Goal: Information Seeking & Learning: Learn about a topic

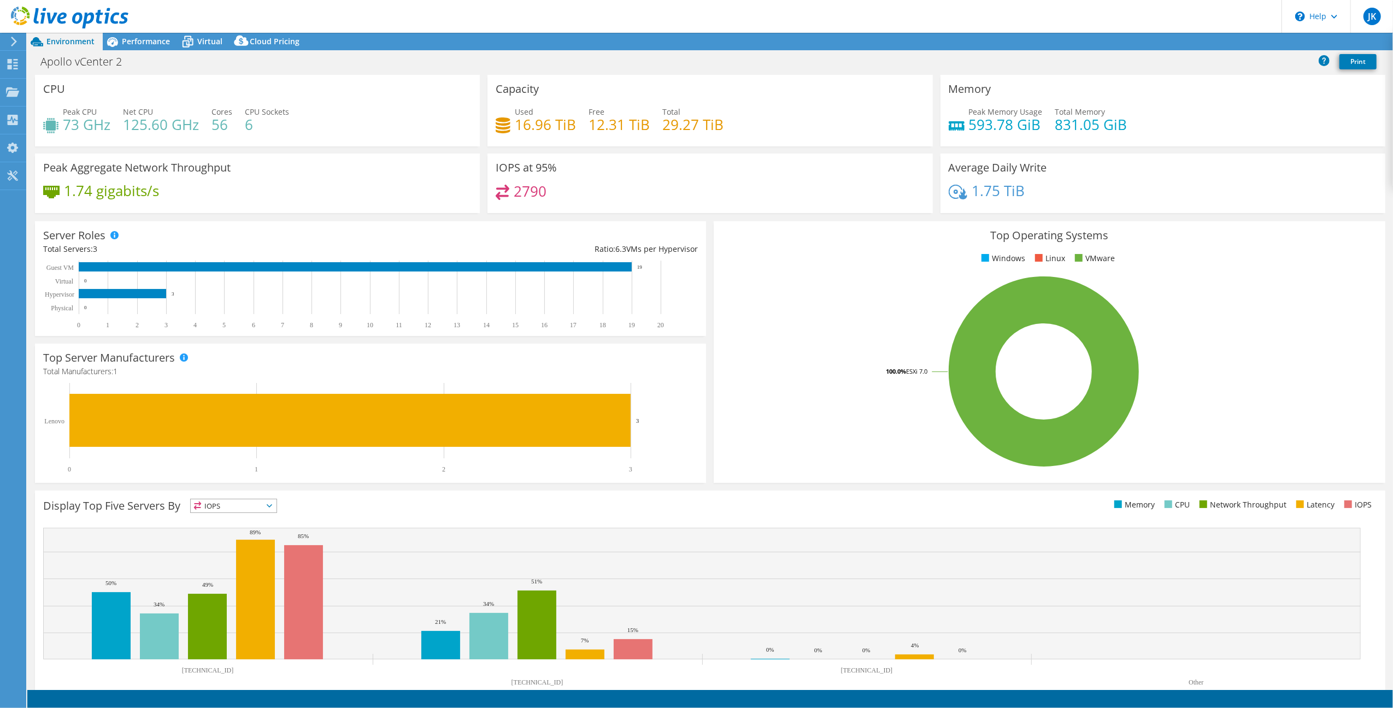
select select "EULondon"
select select "GBP"
click at [66, 38] on span "Environment" at bounding box center [70, 41] width 48 height 10
click at [7, 42] on div at bounding box center [12, 42] width 12 height 10
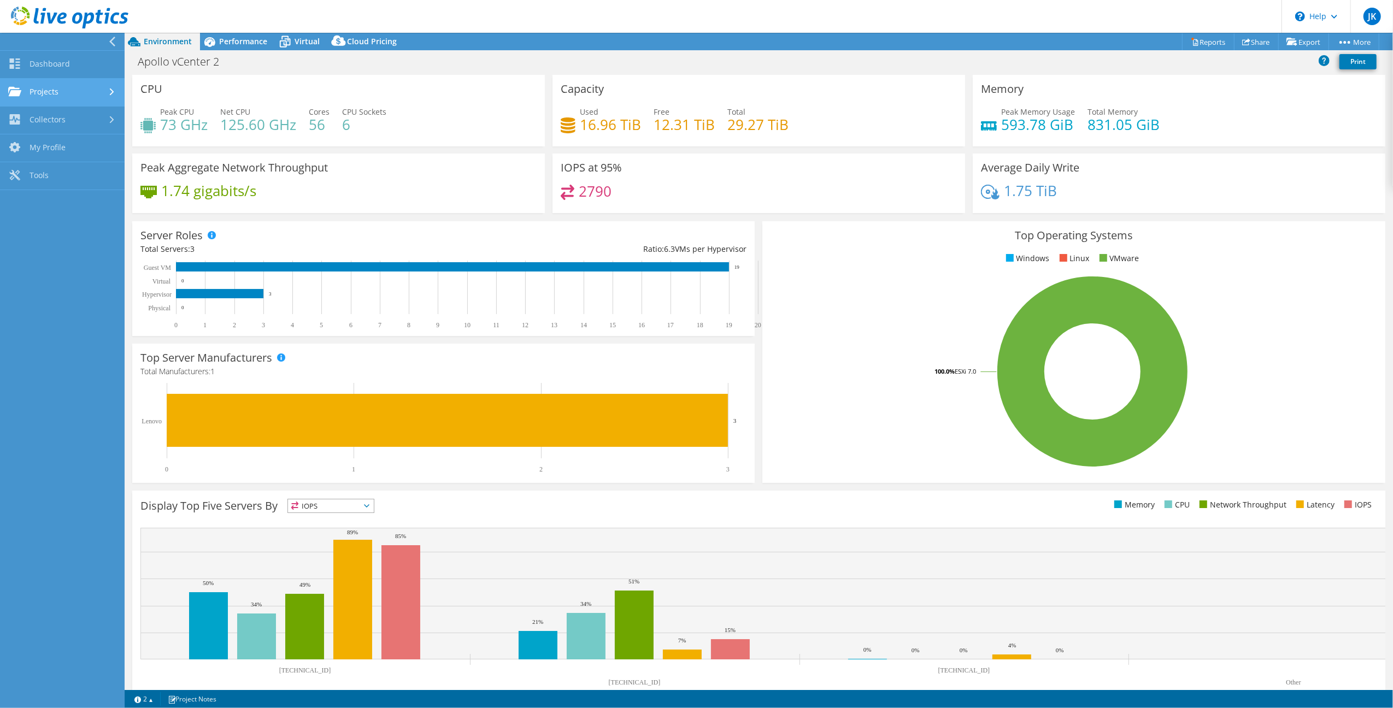
click at [80, 86] on link "Projects" at bounding box center [62, 93] width 125 height 28
click at [111, 210] on icon at bounding box center [112, 211] width 4 height 7
click at [68, 149] on link "Download Collector" at bounding box center [62, 148] width 125 height 28
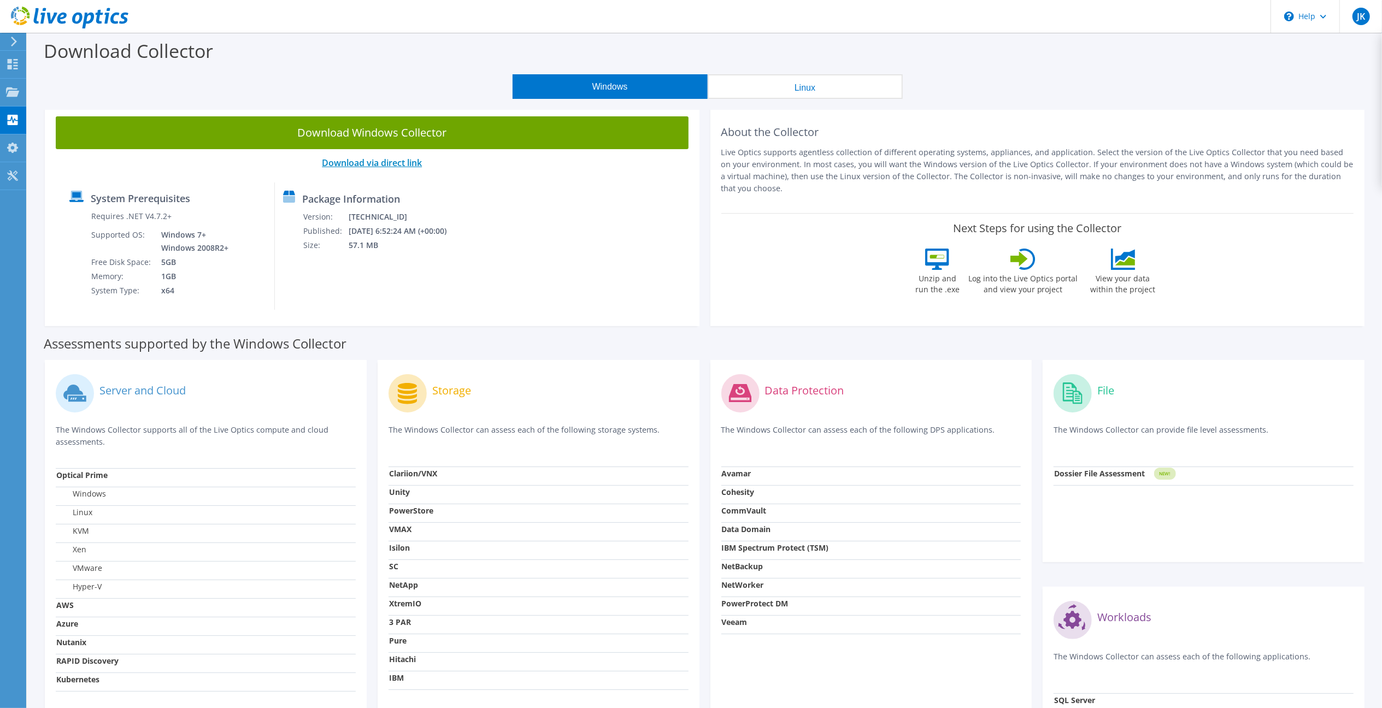
click at [387, 163] on link "Download via direct link" at bounding box center [372, 163] width 100 height 12
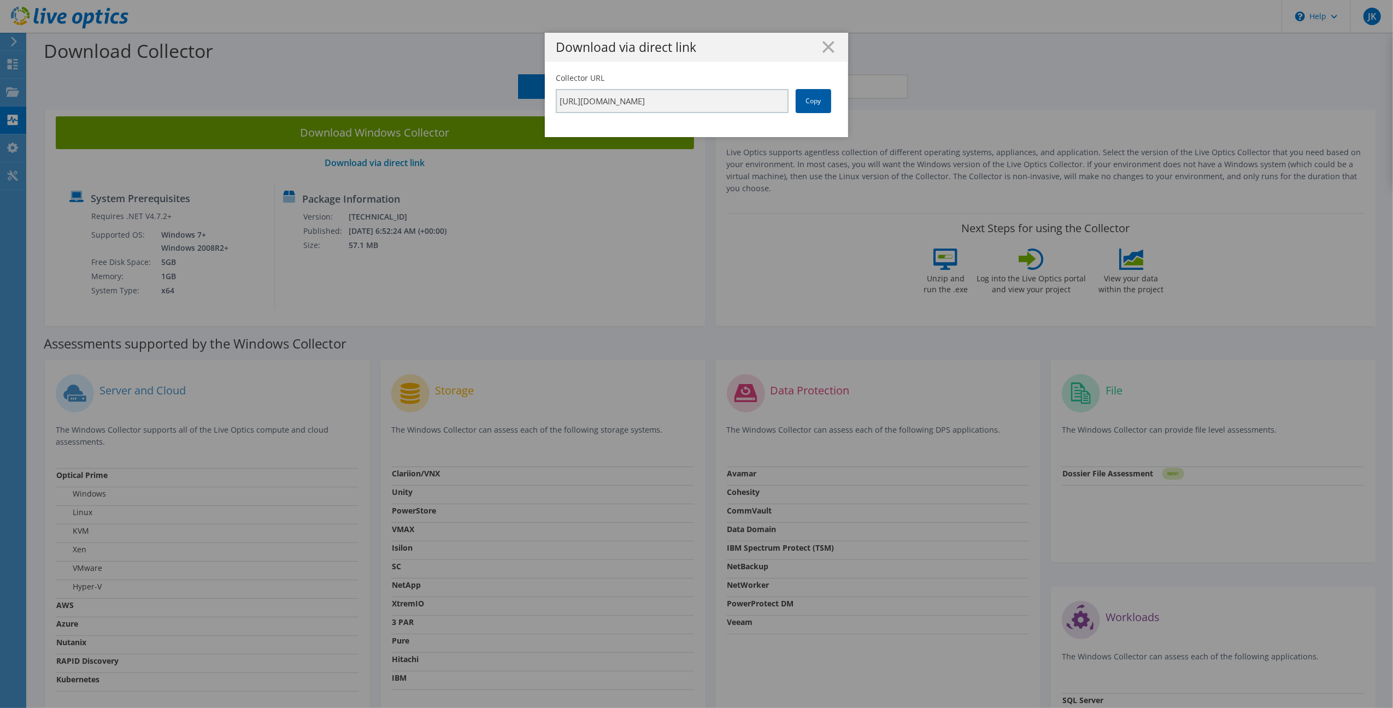
click at [818, 104] on link "Copy" at bounding box center [814, 101] width 36 height 24
click at [800, 99] on link "Copy" at bounding box center [814, 101] width 36 height 24
click at [514, 238] on div "Download via direct link Collector URL https://app.liveoptics.com/collector/dir…" at bounding box center [696, 354] width 1393 height 643
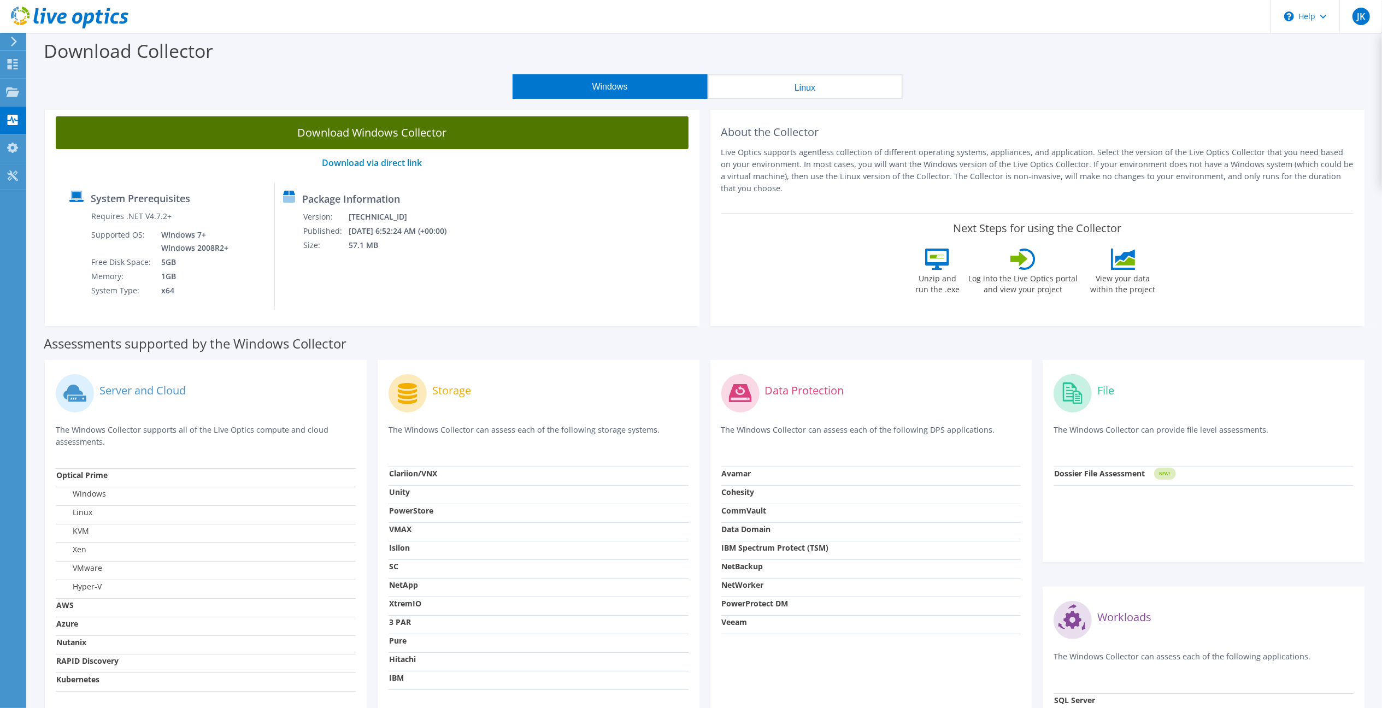
click at [361, 139] on link "Download Windows Collector" at bounding box center [372, 132] width 633 height 33
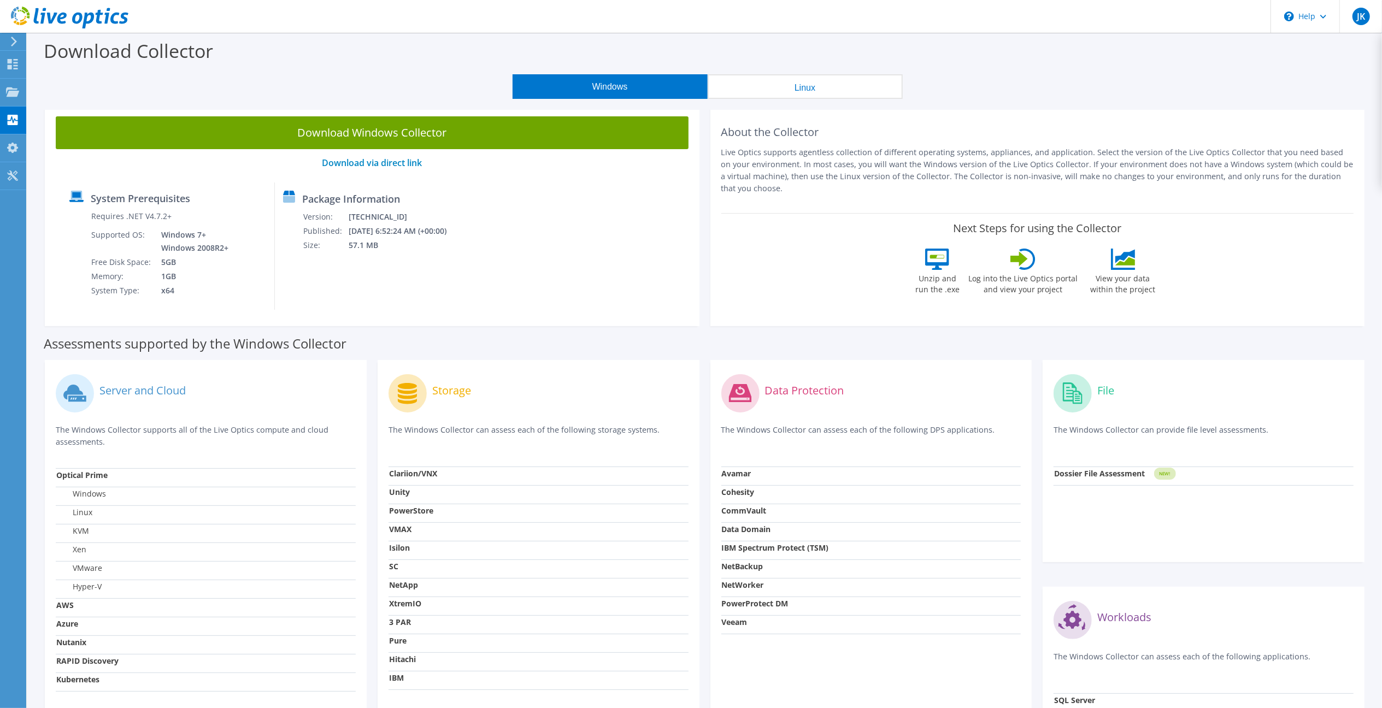
click at [96, 13] on use at bounding box center [69, 18] width 117 height 22
click at [14, 66] on use at bounding box center [13, 64] width 10 height 10
click at [39, 61] on div "Dashboard" at bounding box center [51, 64] width 51 height 27
click at [49, 92] on div "Projects" at bounding box center [52, 92] width 52 height 27
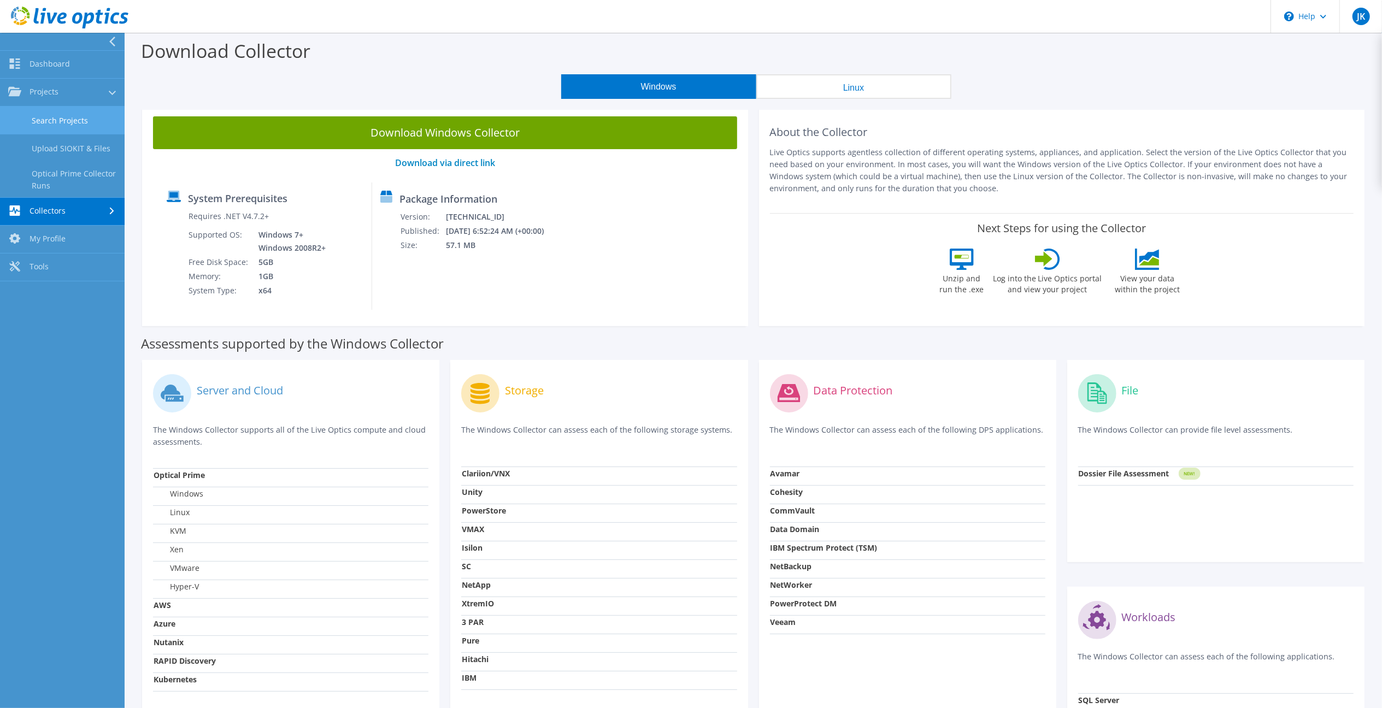
click at [55, 116] on link "Search Projects" at bounding box center [62, 121] width 125 height 28
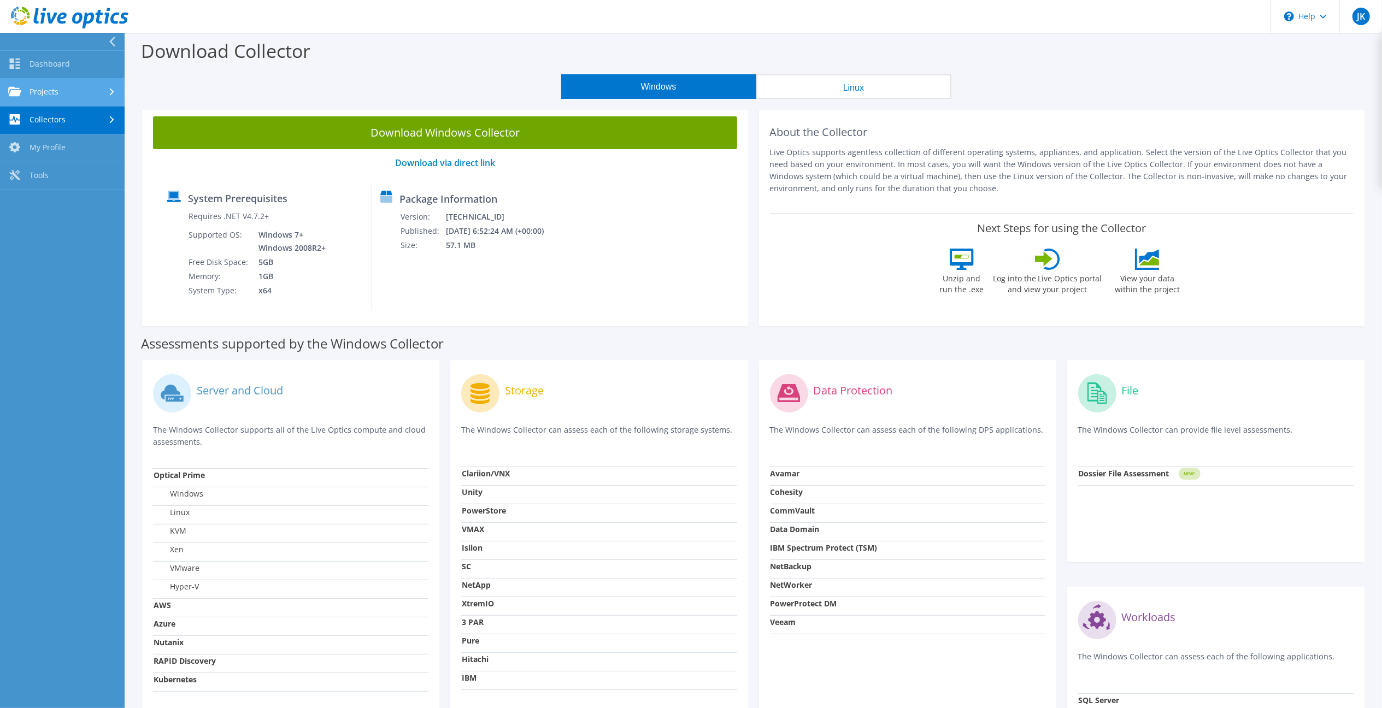
click at [80, 81] on link "Projects" at bounding box center [62, 93] width 125 height 28
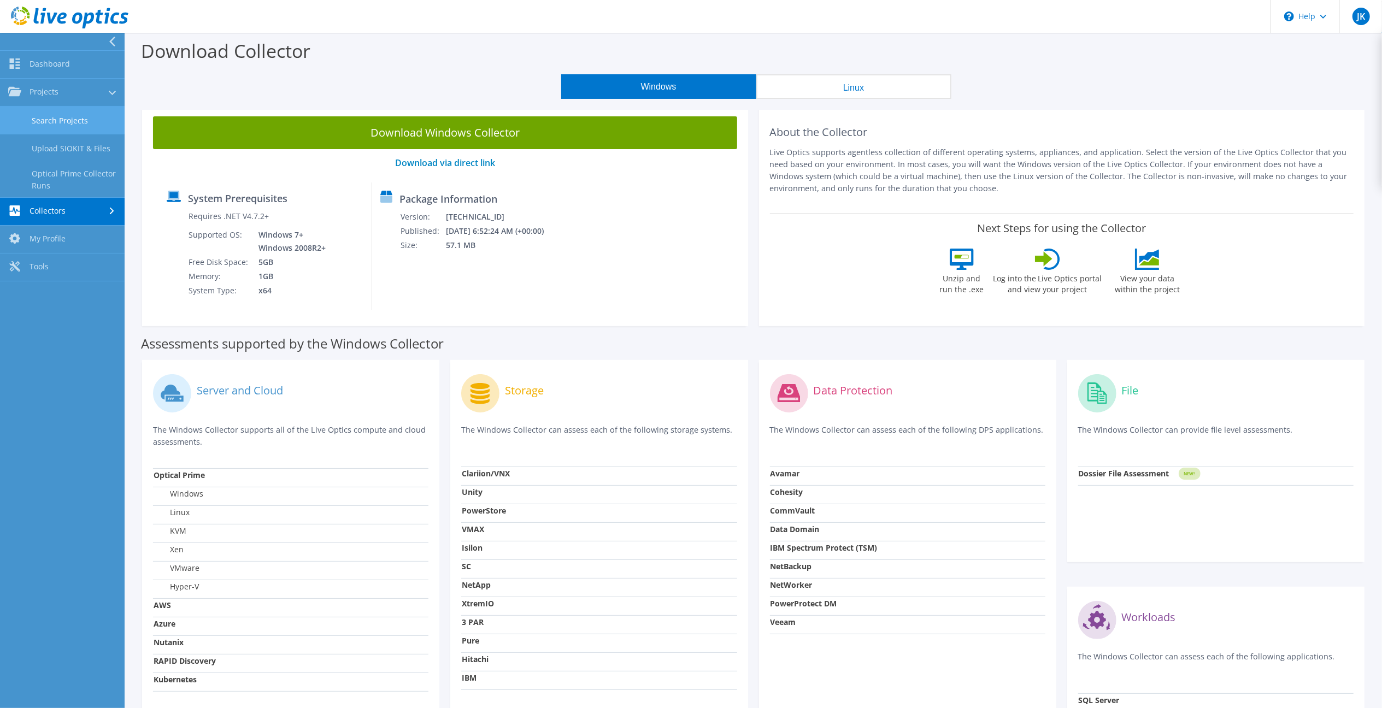
click at [103, 121] on link "Search Projects" at bounding box center [62, 121] width 125 height 28
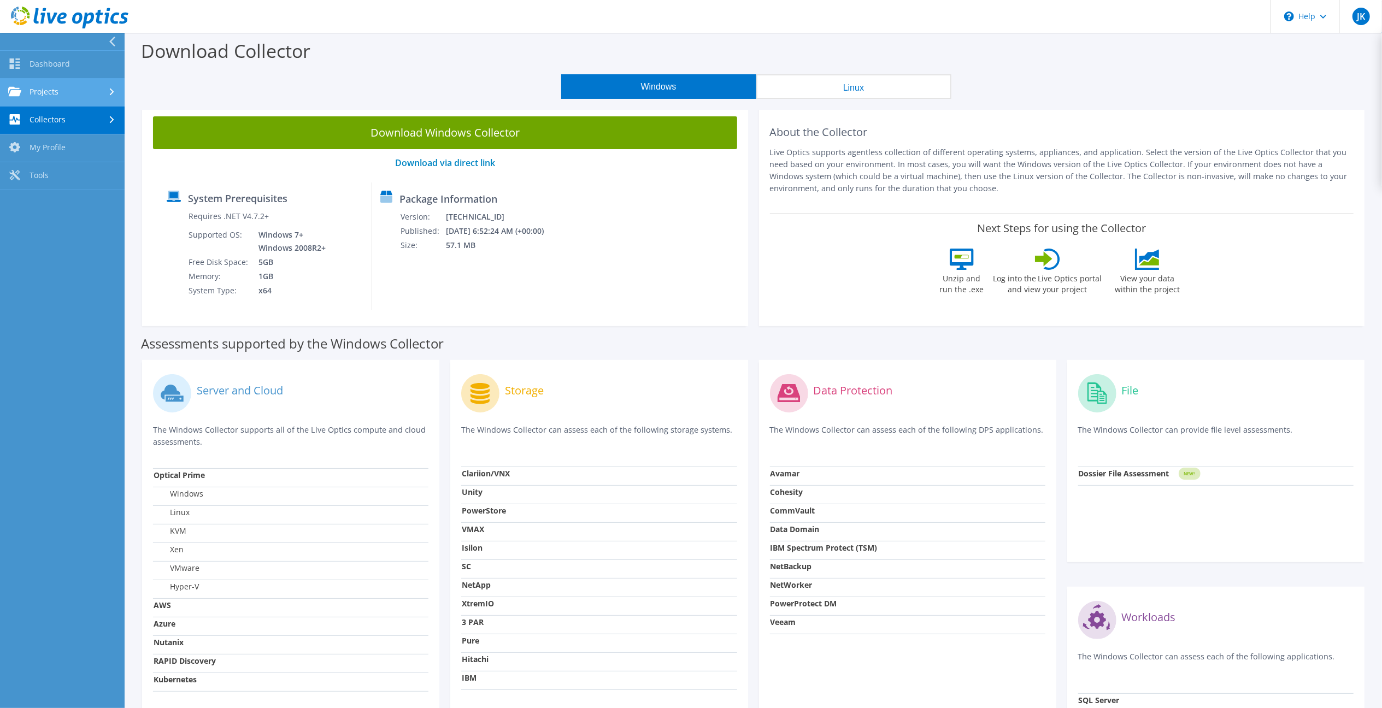
click at [101, 86] on link "Projects" at bounding box center [62, 93] width 125 height 28
click at [33, 90] on link "Projects" at bounding box center [62, 93] width 125 height 28
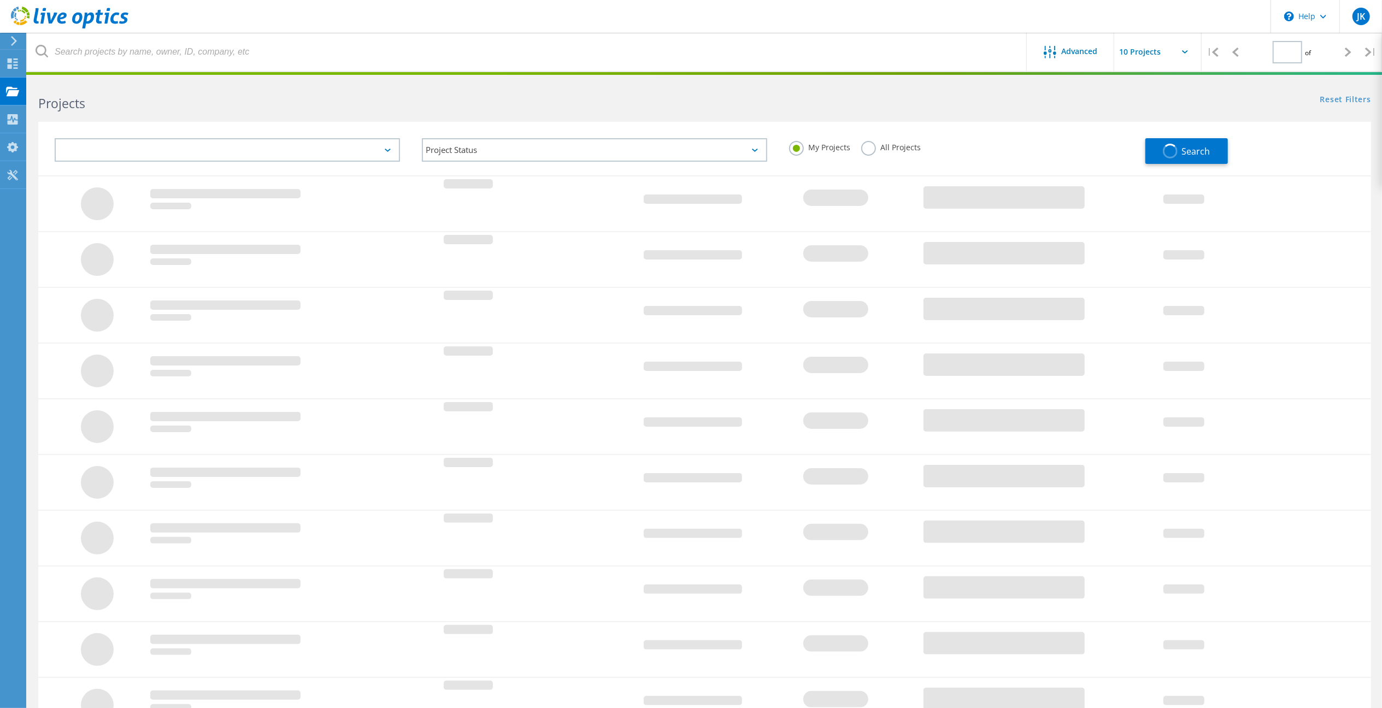
type input "1"
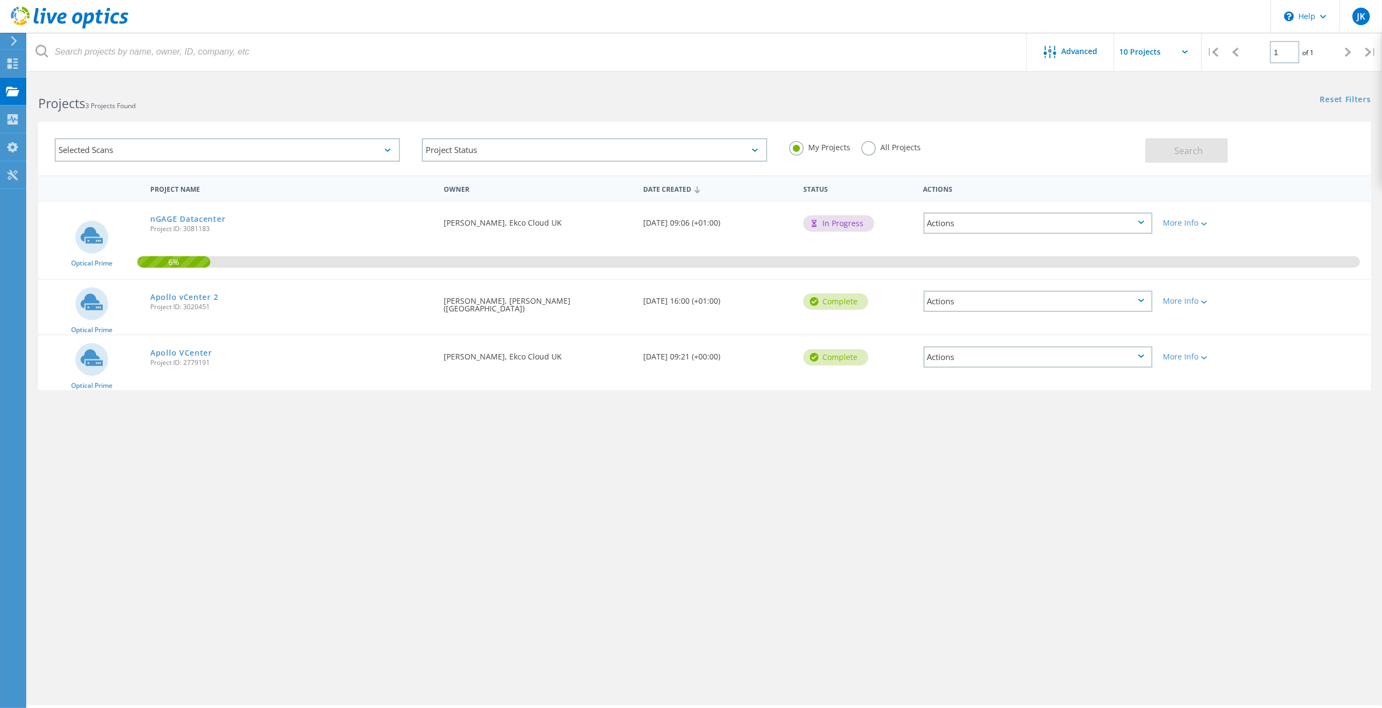
click at [117, 674] on div "Advanced | 1 of 1 | Email Address Project Name Company Date Created Project Id …" at bounding box center [704, 392] width 1354 height 626
click at [173, 222] on link "nGAGE Datacenter" at bounding box center [187, 219] width 75 height 8
click at [199, 212] on div "nGAGE Datacenter Project ID: 3081183" at bounding box center [291, 223] width 293 height 42
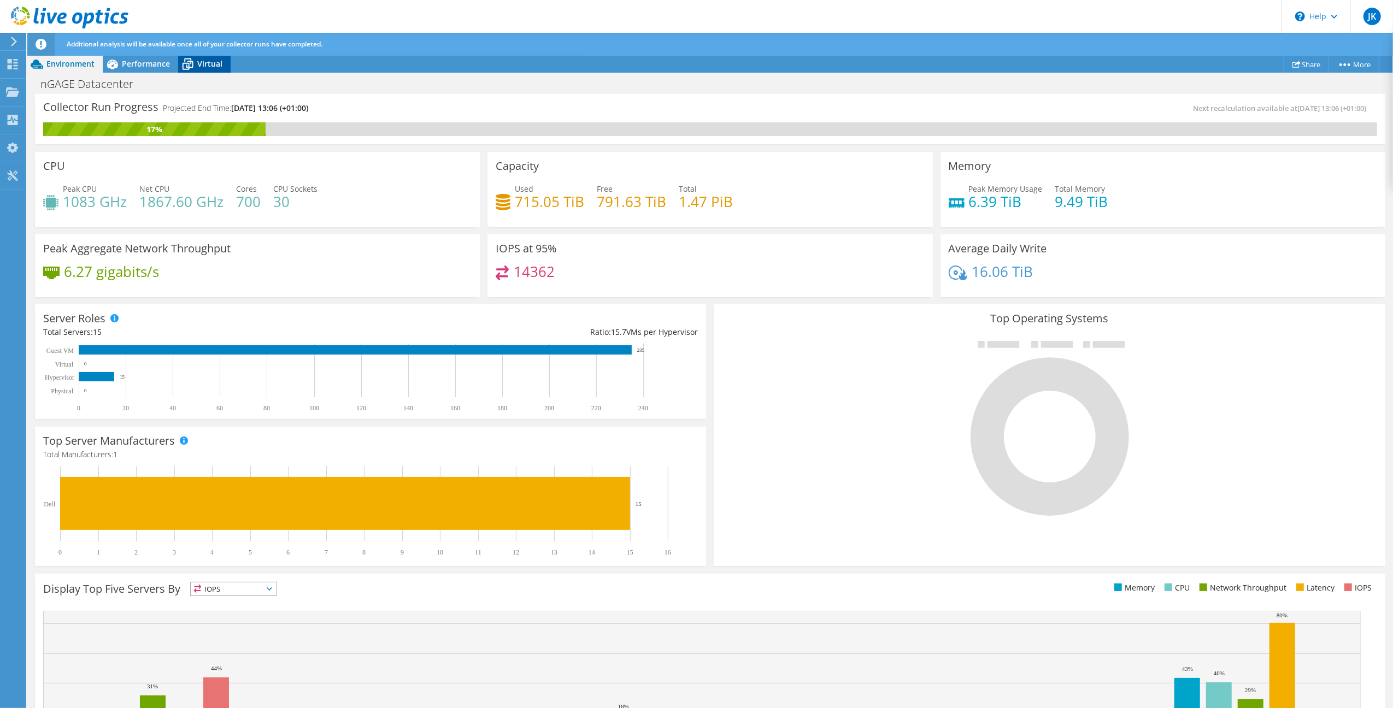
click at [189, 64] on icon at bounding box center [187, 64] width 19 height 19
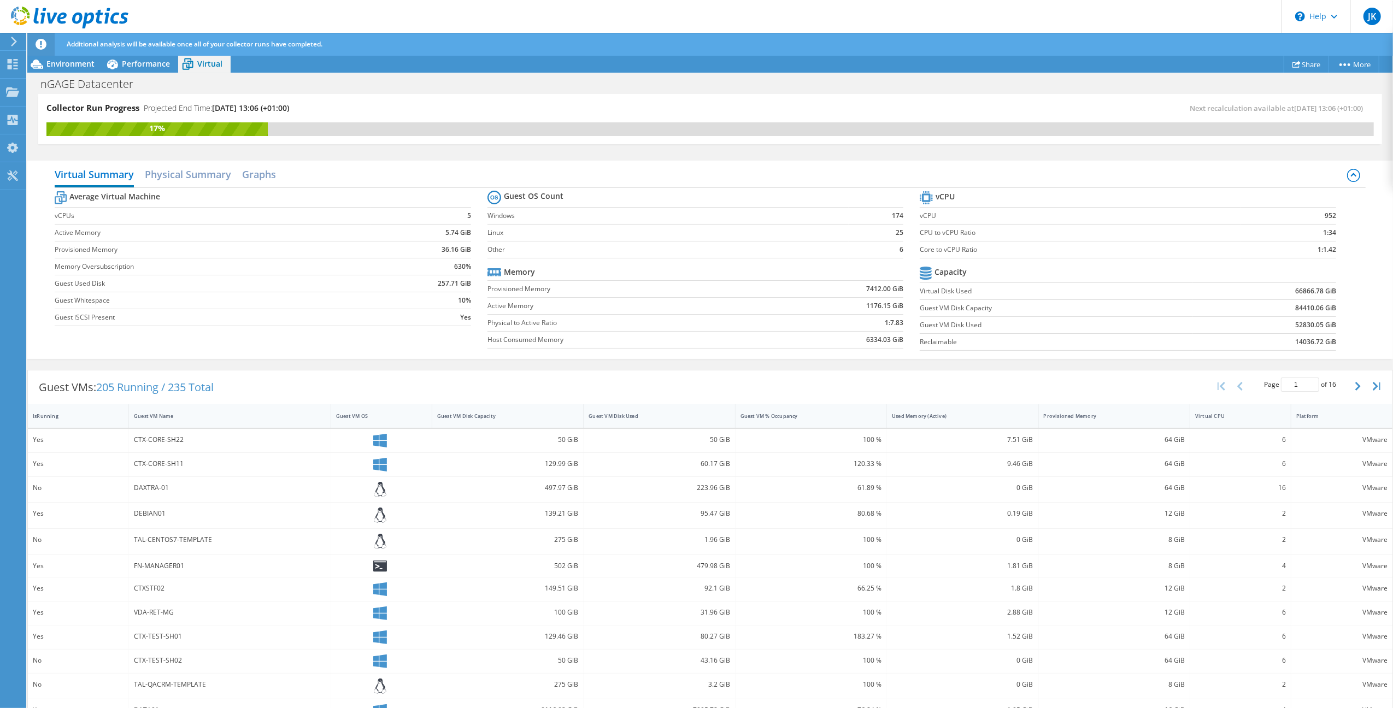
scroll to position [74, 0]
click at [142, 64] on span "Performance" at bounding box center [146, 63] width 48 height 10
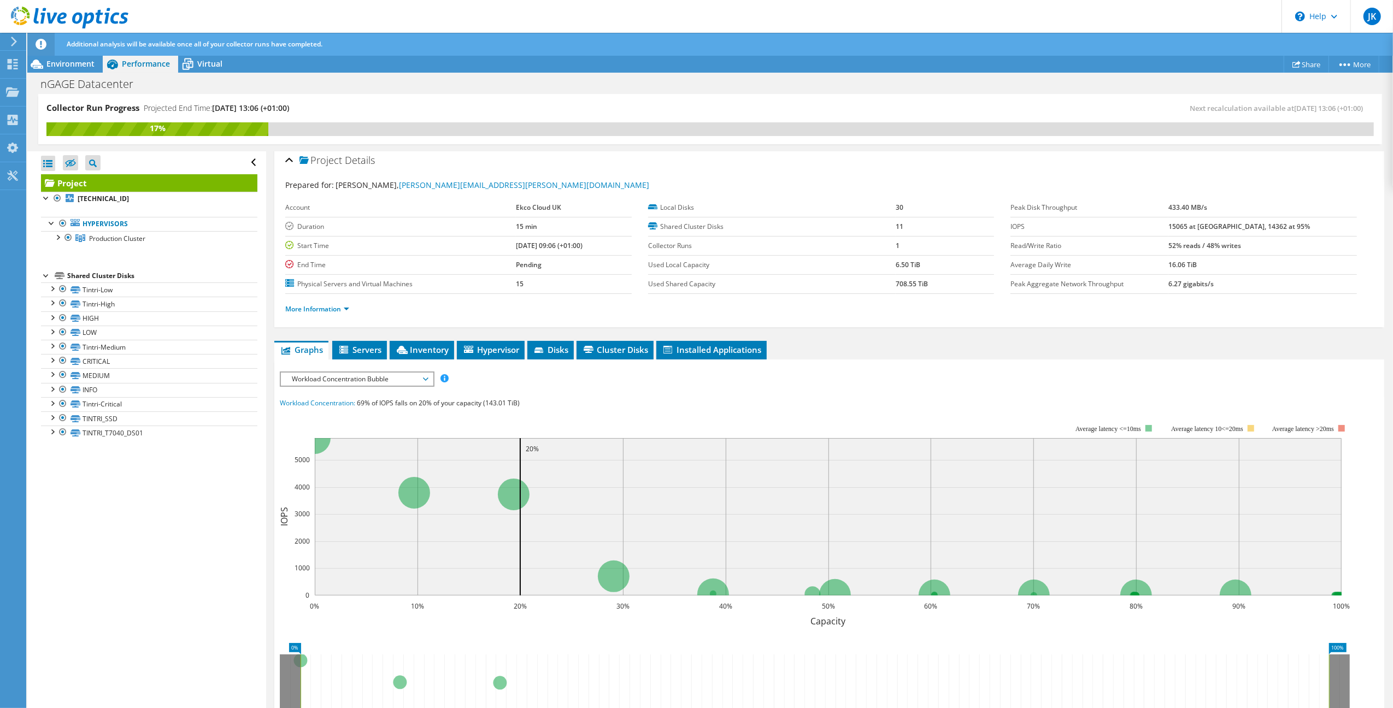
scroll to position [0, 0]
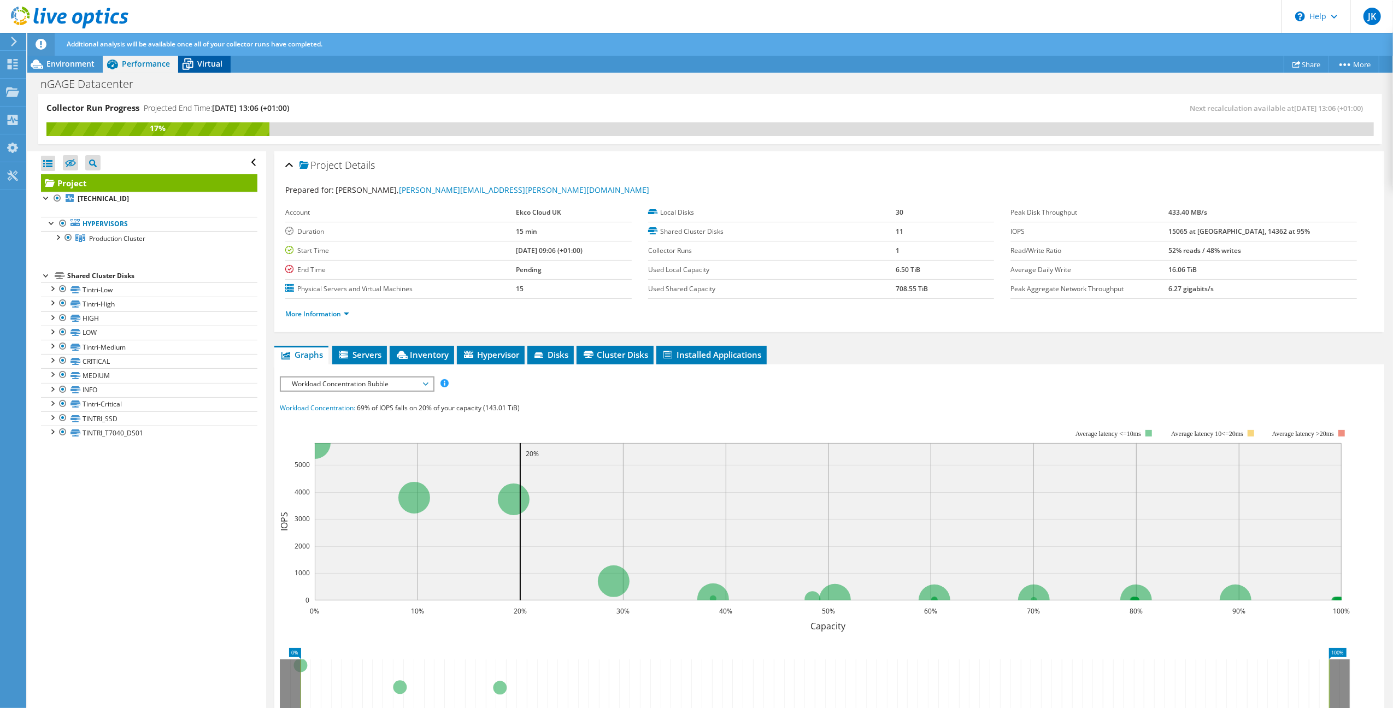
click at [200, 64] on span "Virtual" at bounding box center [209, 63] width 25 height 10
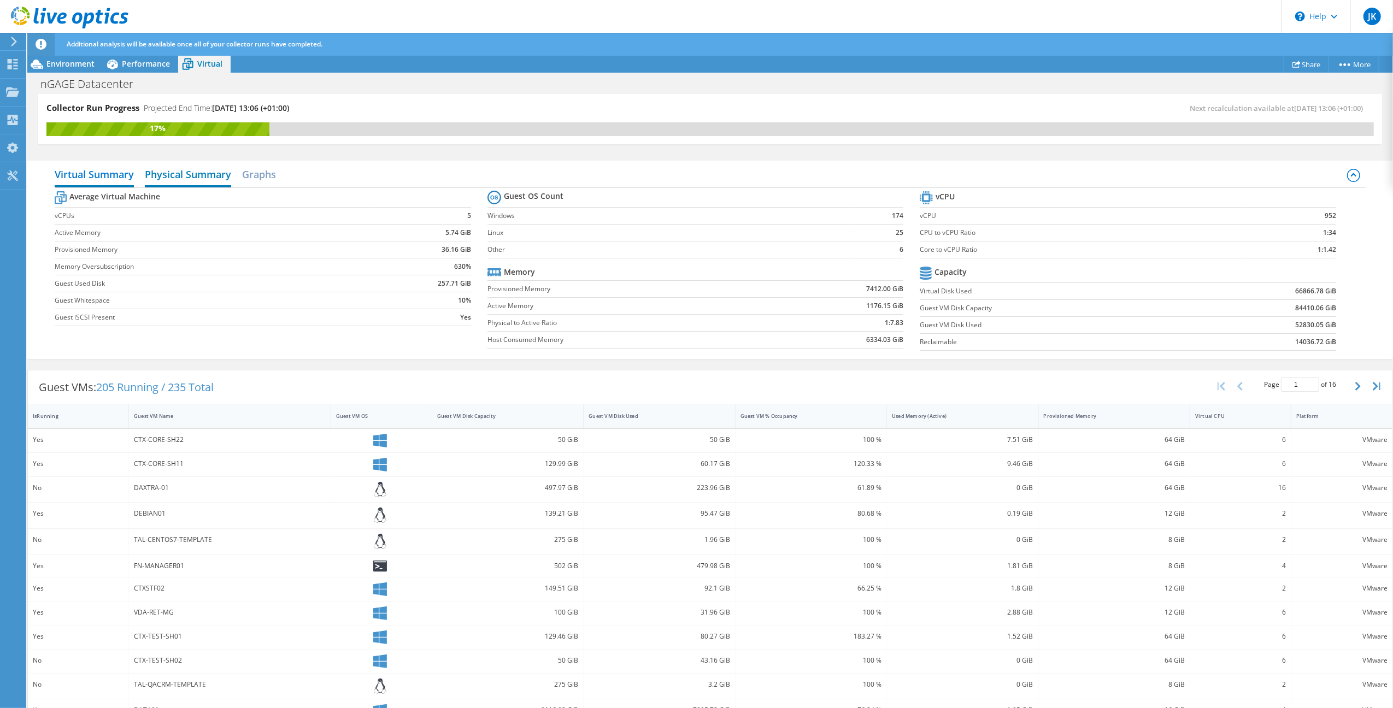
click at [201, 178] on h2 "Physical Summary" at bounding box center [188, 175] width 86 height 24
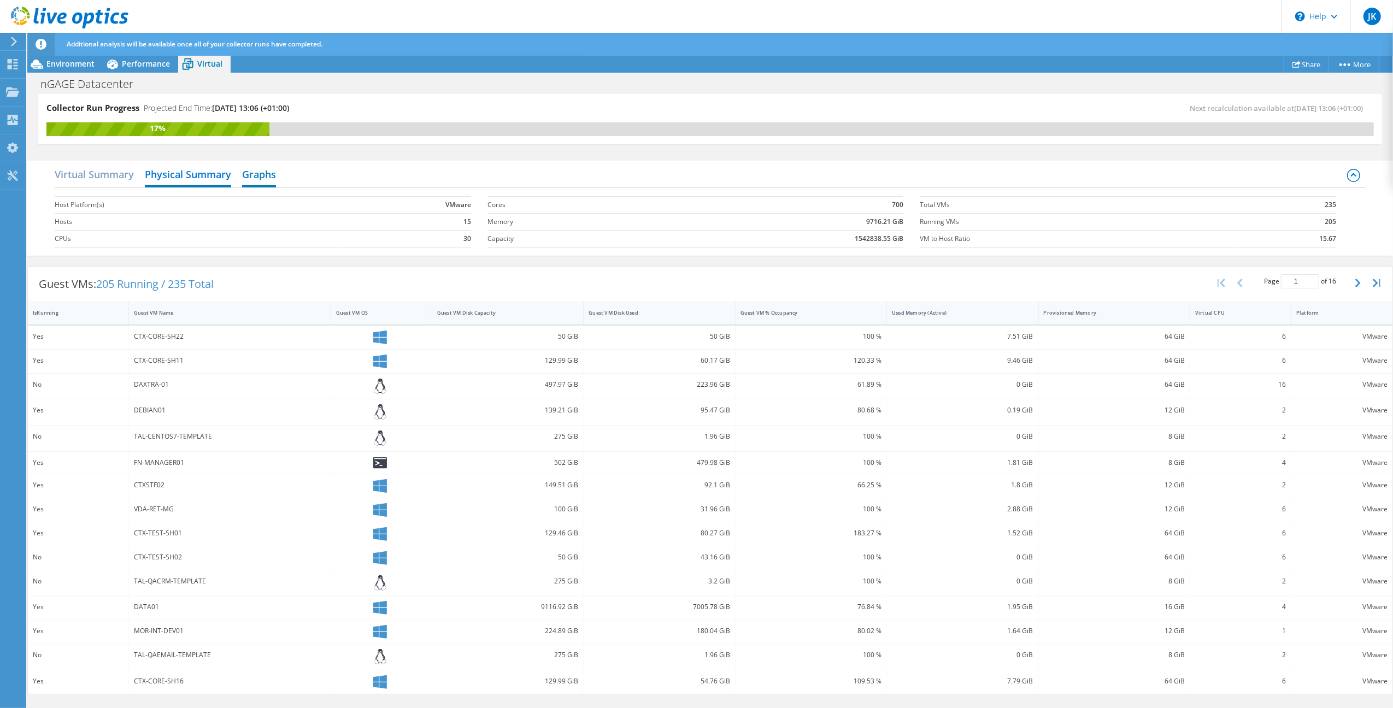
click at [264, 178] on h2 "Graphs" at bounding box center [259, 175] width 34 height 24
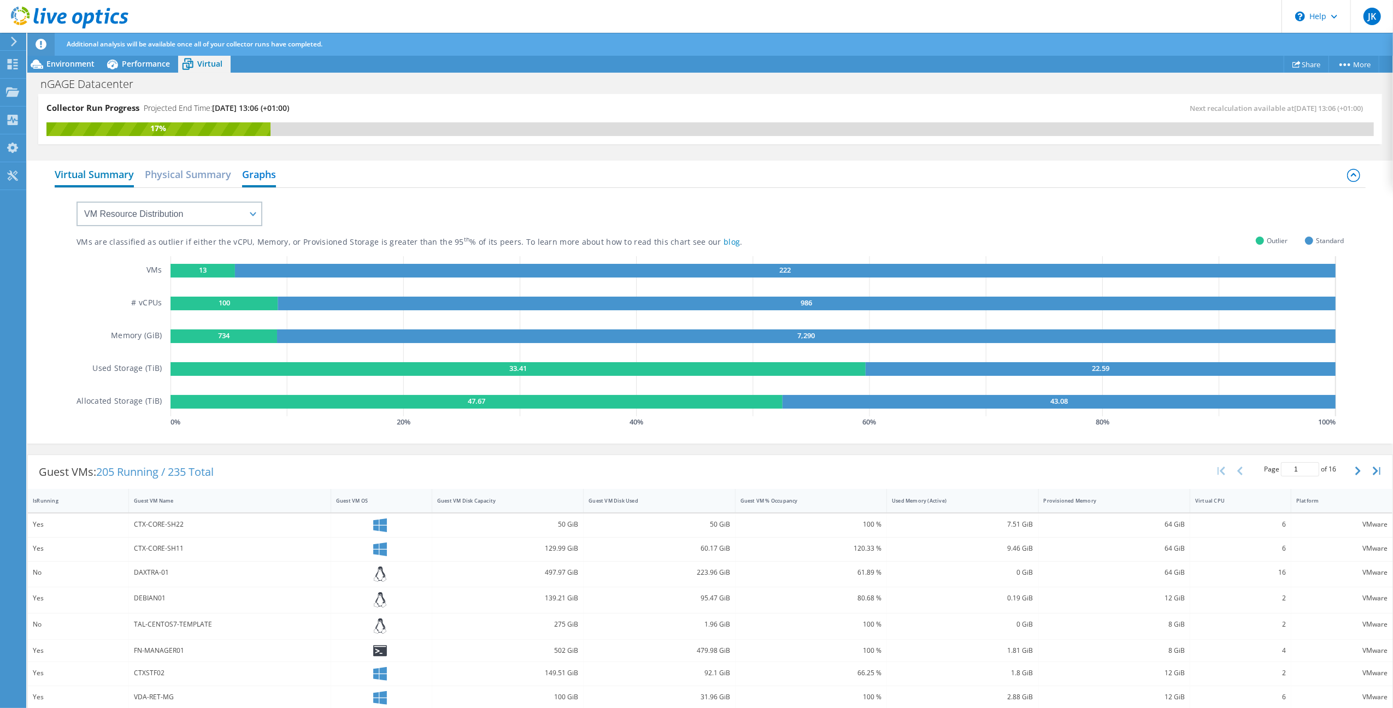
click at [84, 174] on h2 "Virtual Summary" at bounding box center [94, 175] width 79 height 24
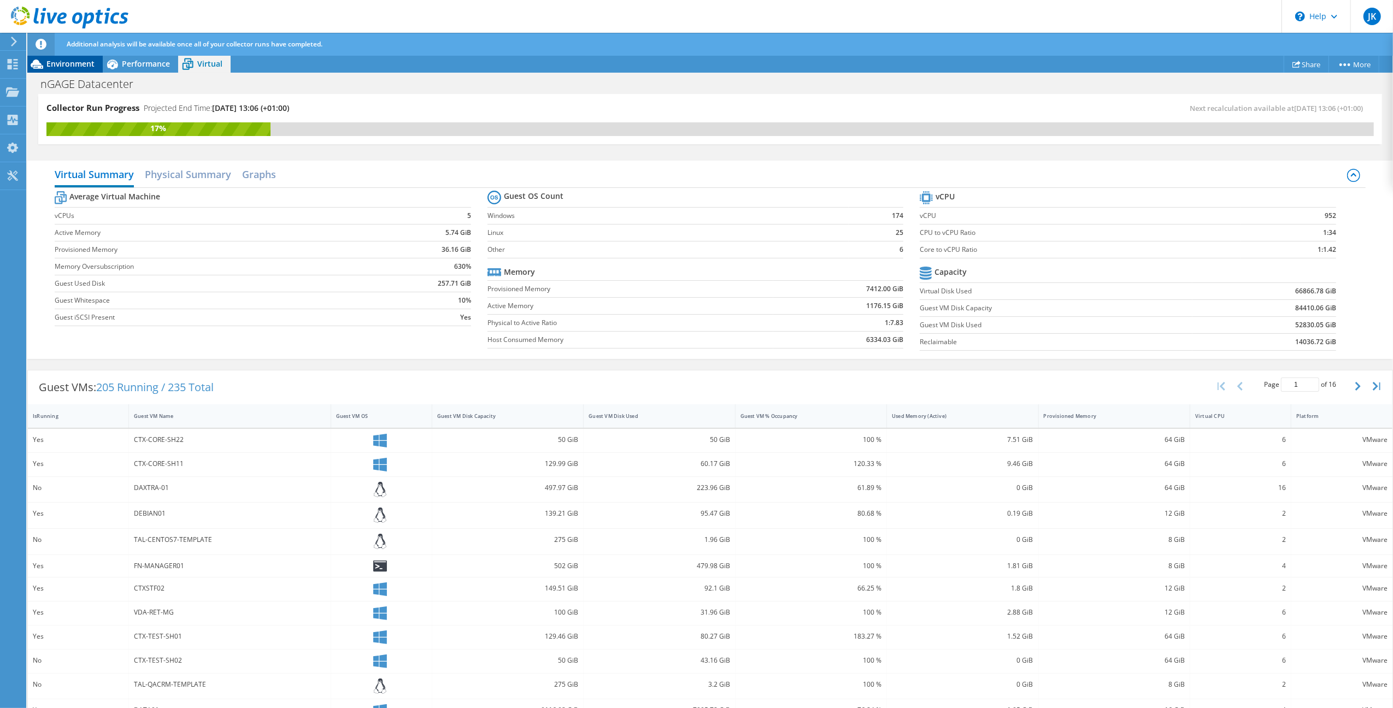
click at [78, 68] on span "Environment" at bounding box center [70, 63] width 48 height 10
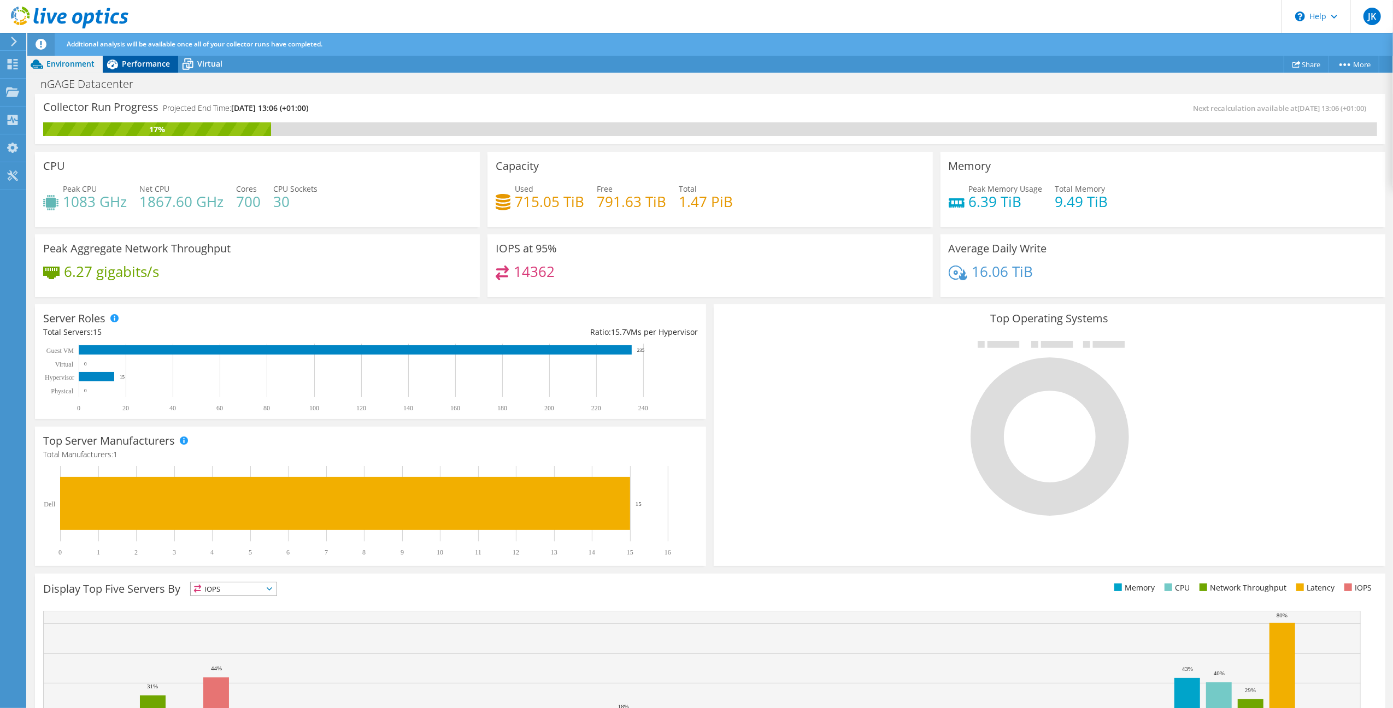
click at [156, 62] on span "Performance" at bounding box center [146, 63] width 48 height 10
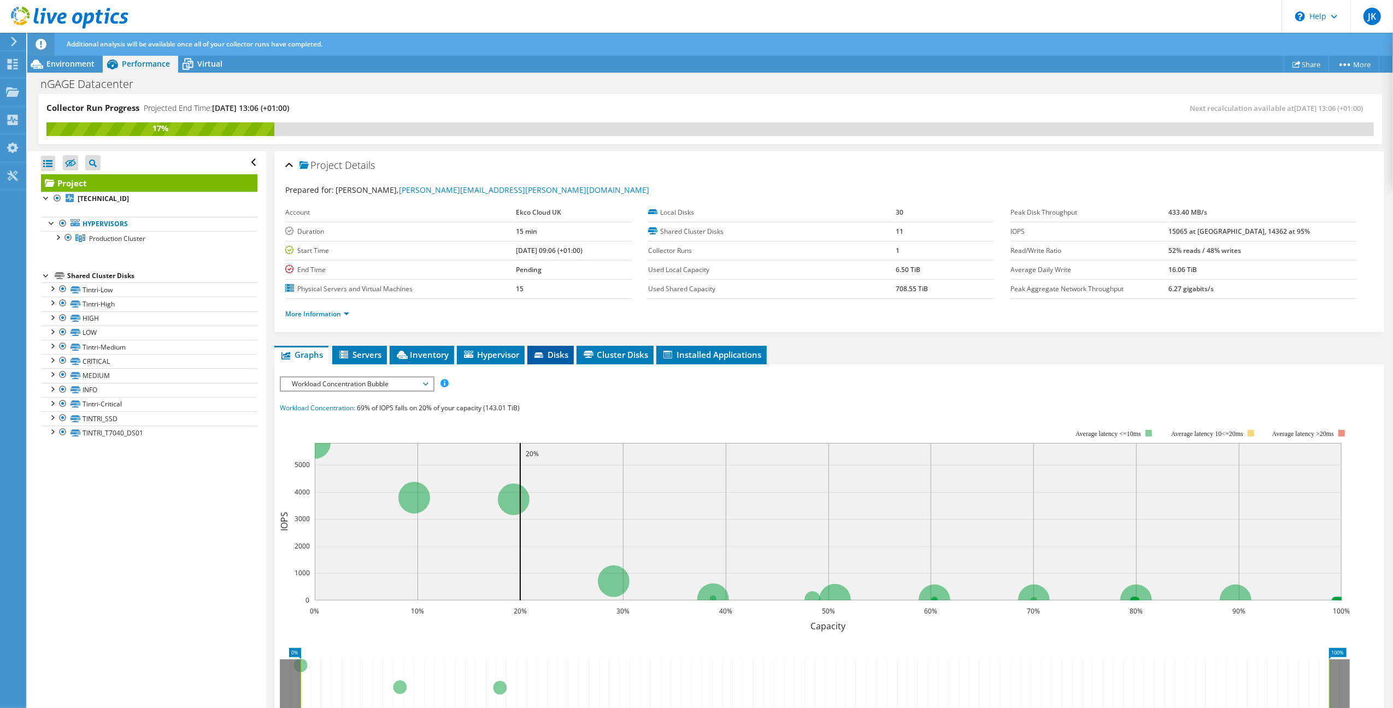
click at [554, 355] on span "Disks" at bounding box center [551, 354] width 36 height 11
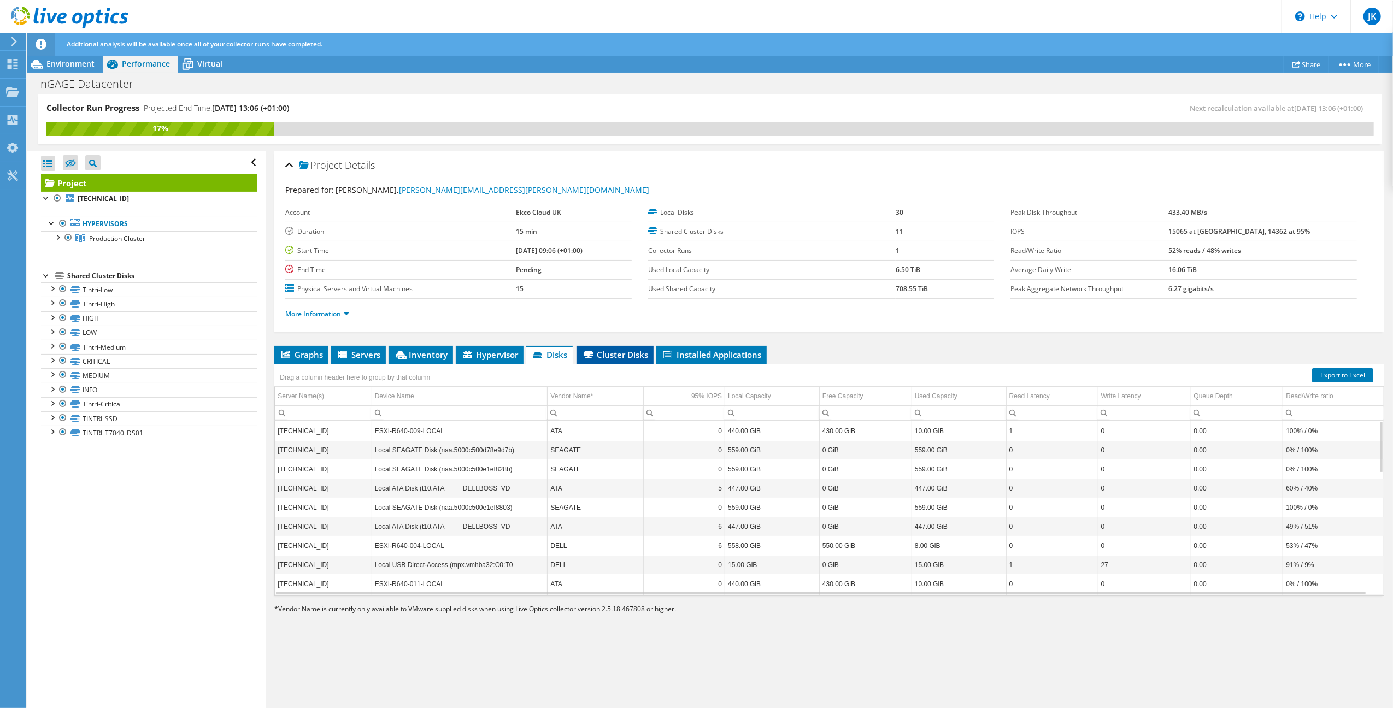
click at [608, 355] on span "Cluster Disks" at bounding box center [615, 354] width 66 height 11
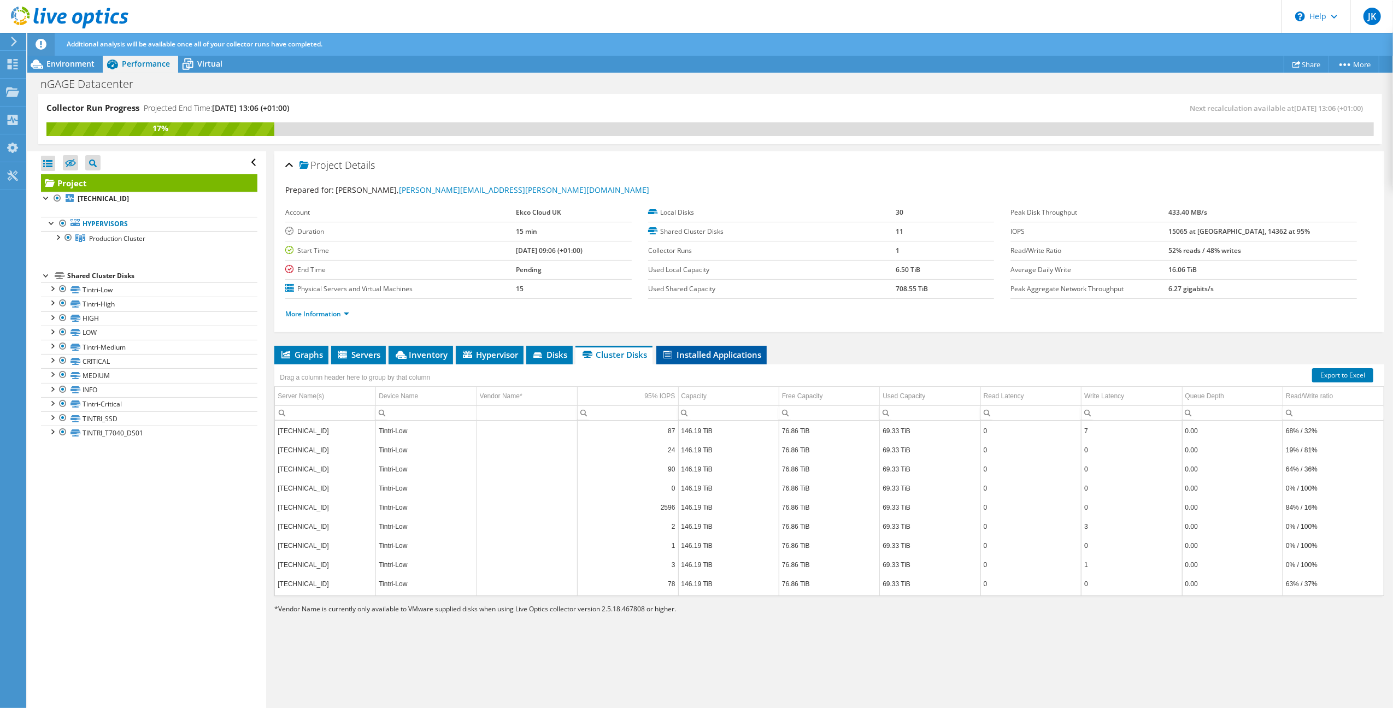
click at [685, 355] on span "Installed Applications" at bounding box center [711, 354] width 99 height 11
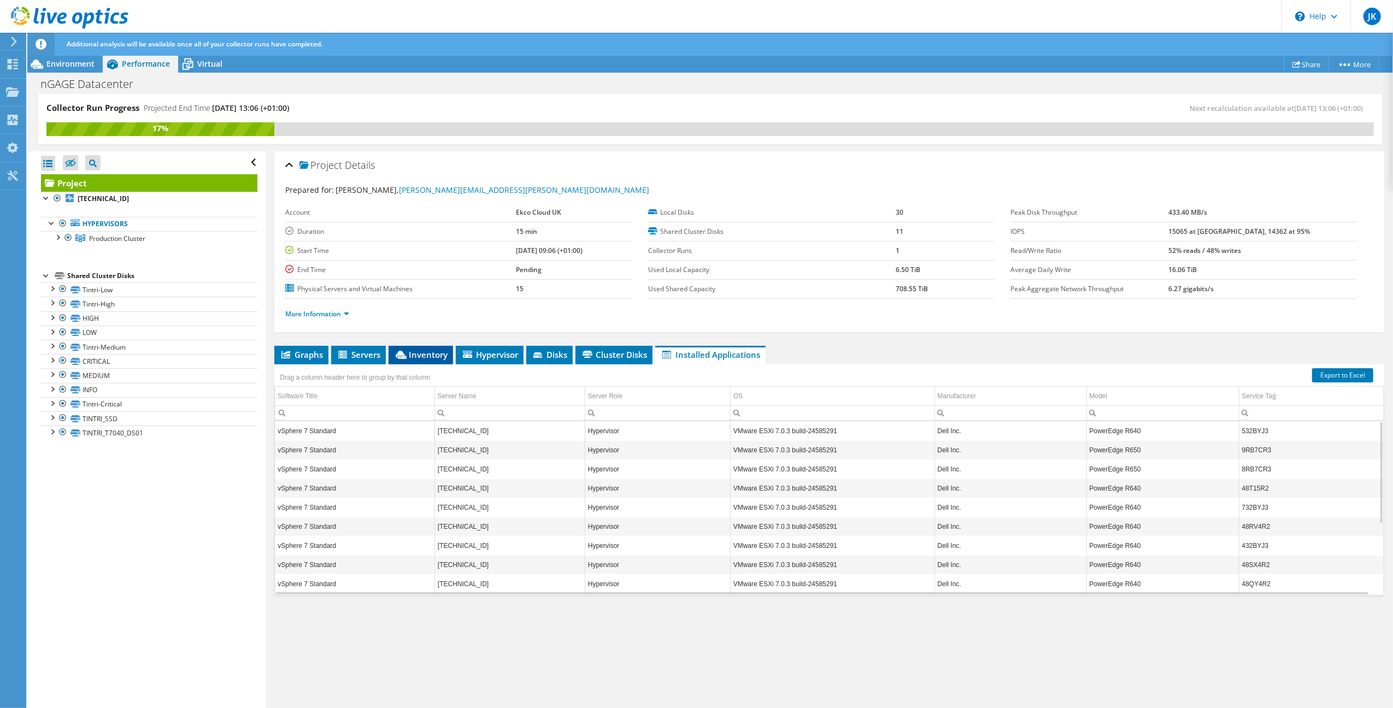
click at [424, 350] on span "Inventory" at bounding box center [421, 354] width 54 height 11
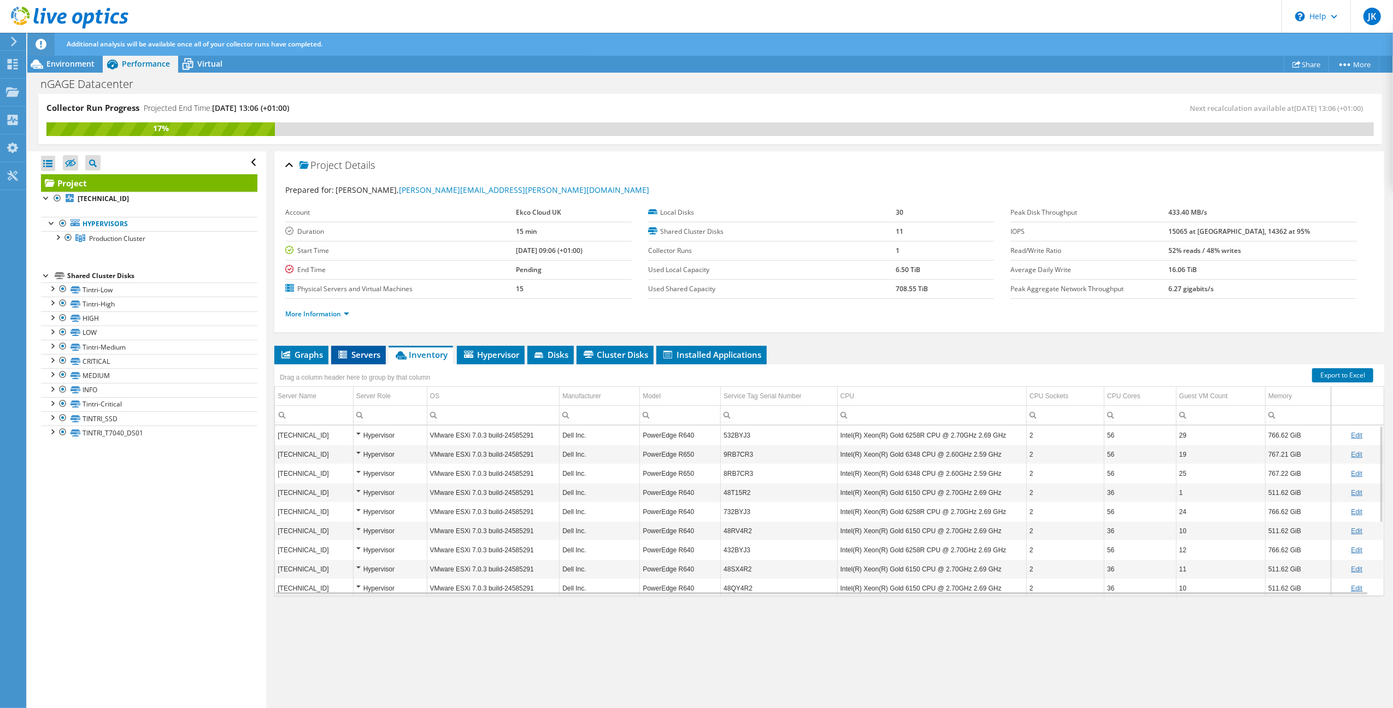
click at [361, 355] on span "Servers" at bounding box center [359, 354] width 44 height 11
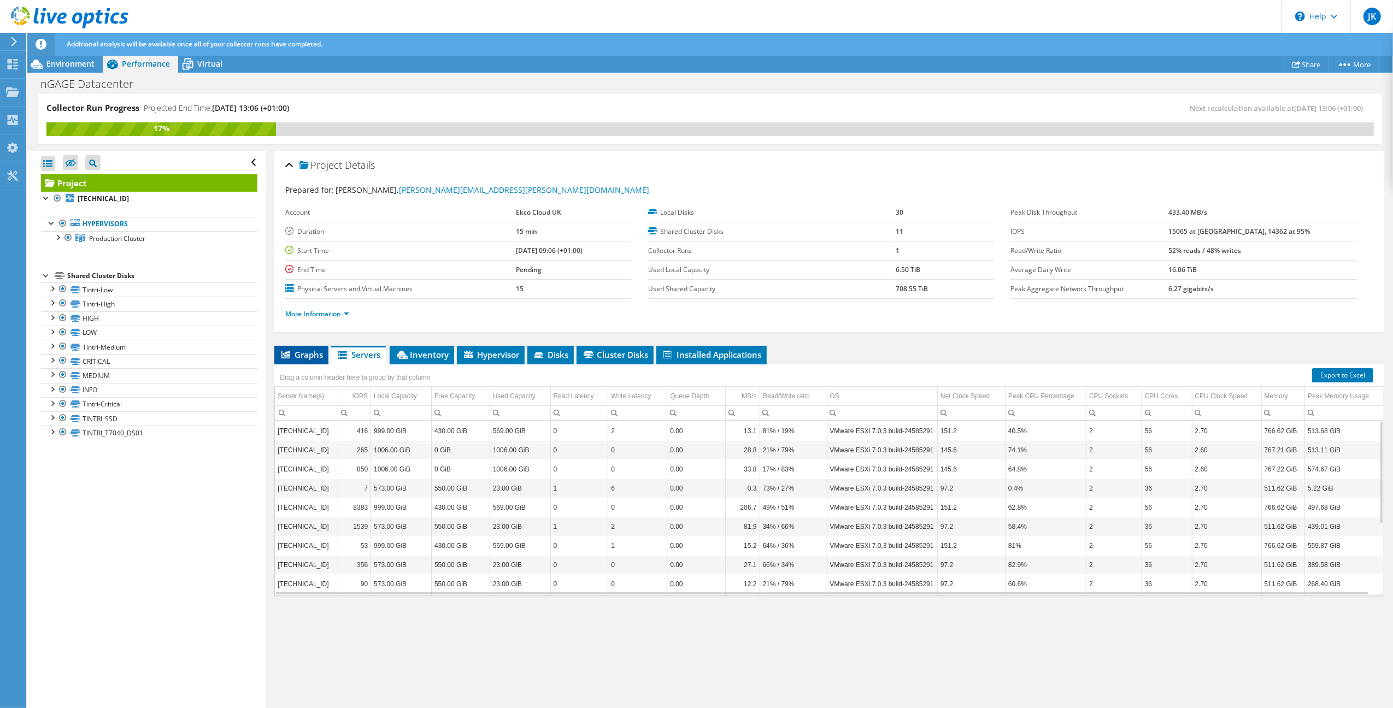
click at [274, 355] on li "Graphs" at bounding box center [301, 355] width 54 height 19
